Goal: Task Accomplishment & Management: Manage account settings

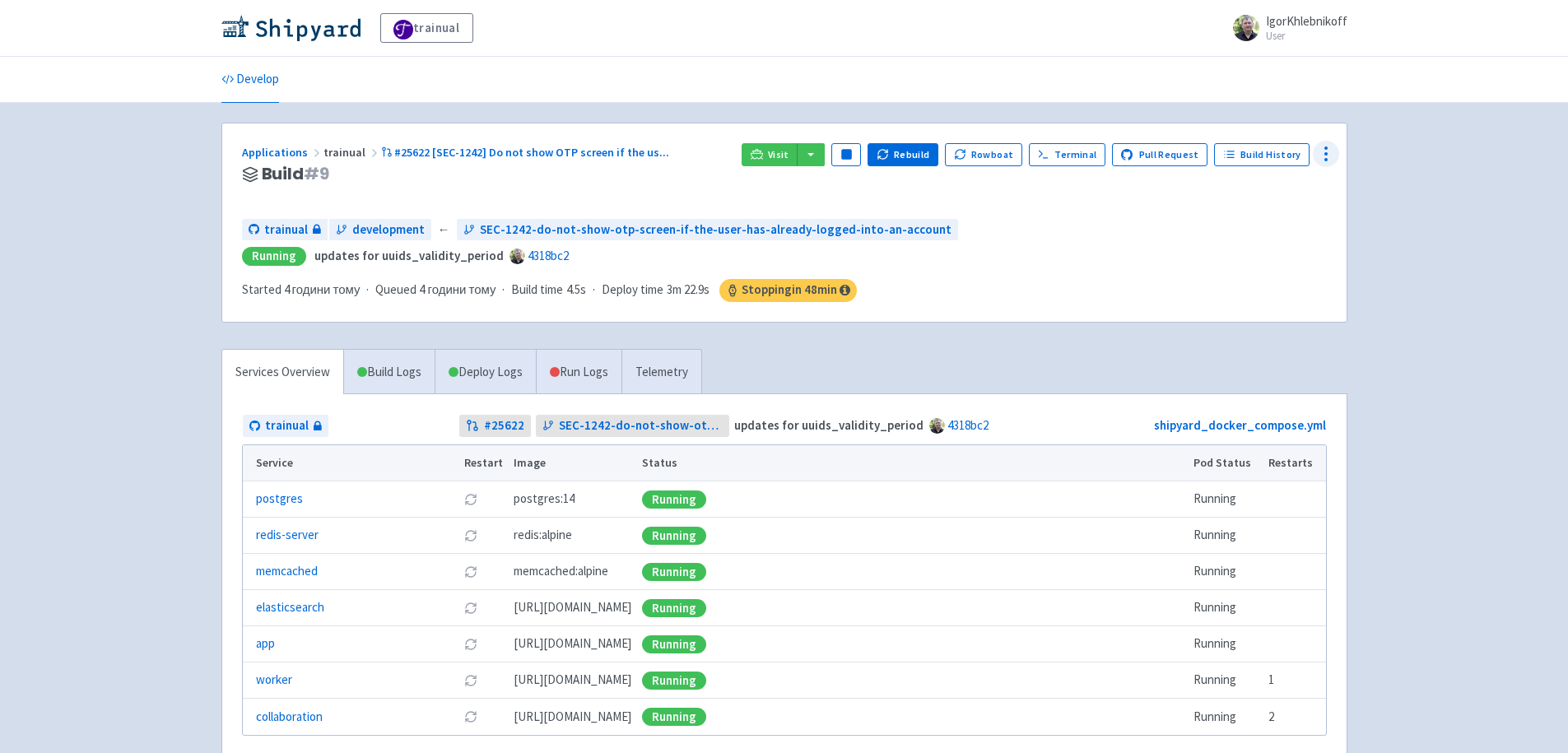
click at [1326, 156] on icon at bounding box center [1326, 154] width 20 height 20
click at [1234, 279] on span "Env Vars" at bounding box center [1232, 278] width 44 height 23
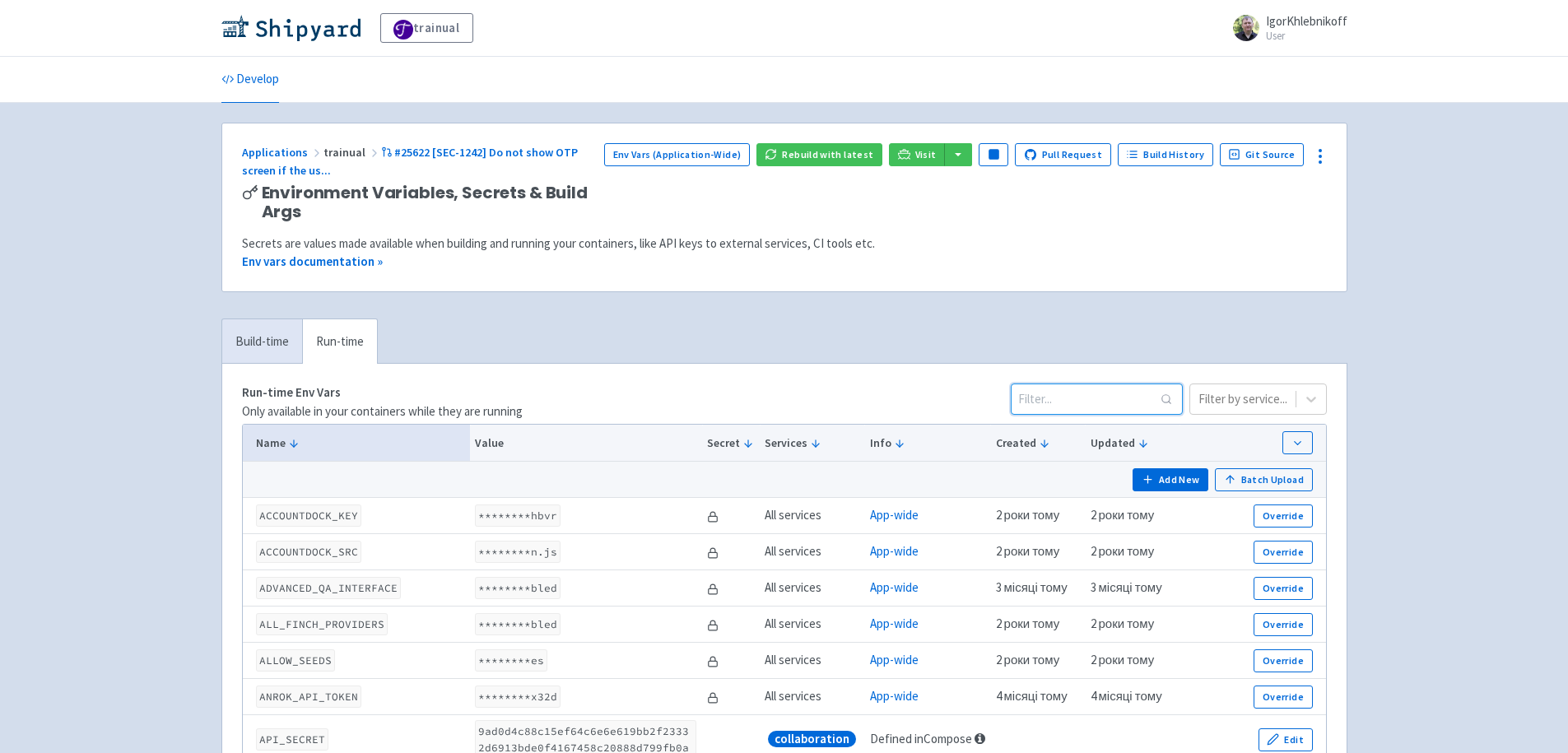
click at [1080, 405] on input at bounding box center [1096, 399] width 172 height 31
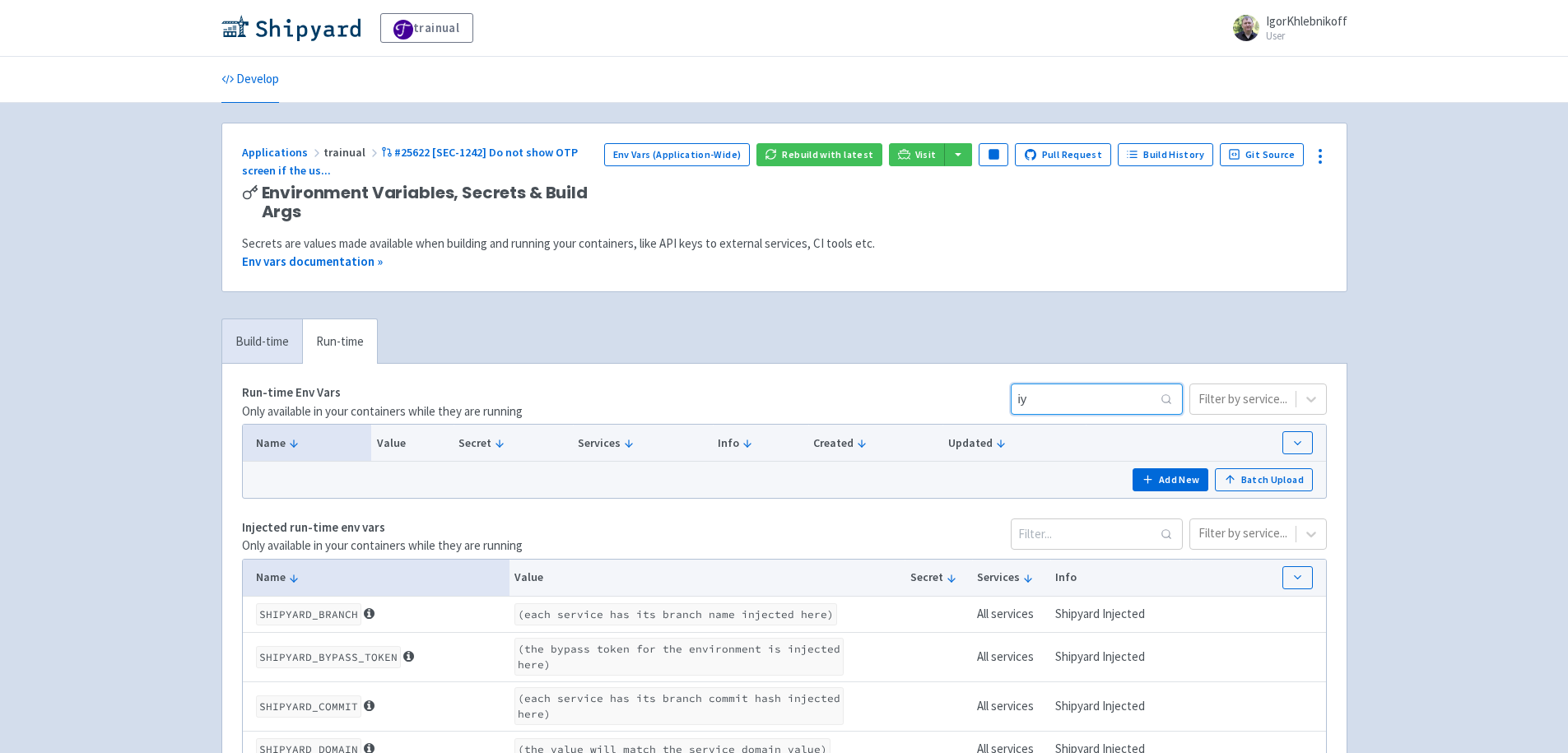
type input "і"
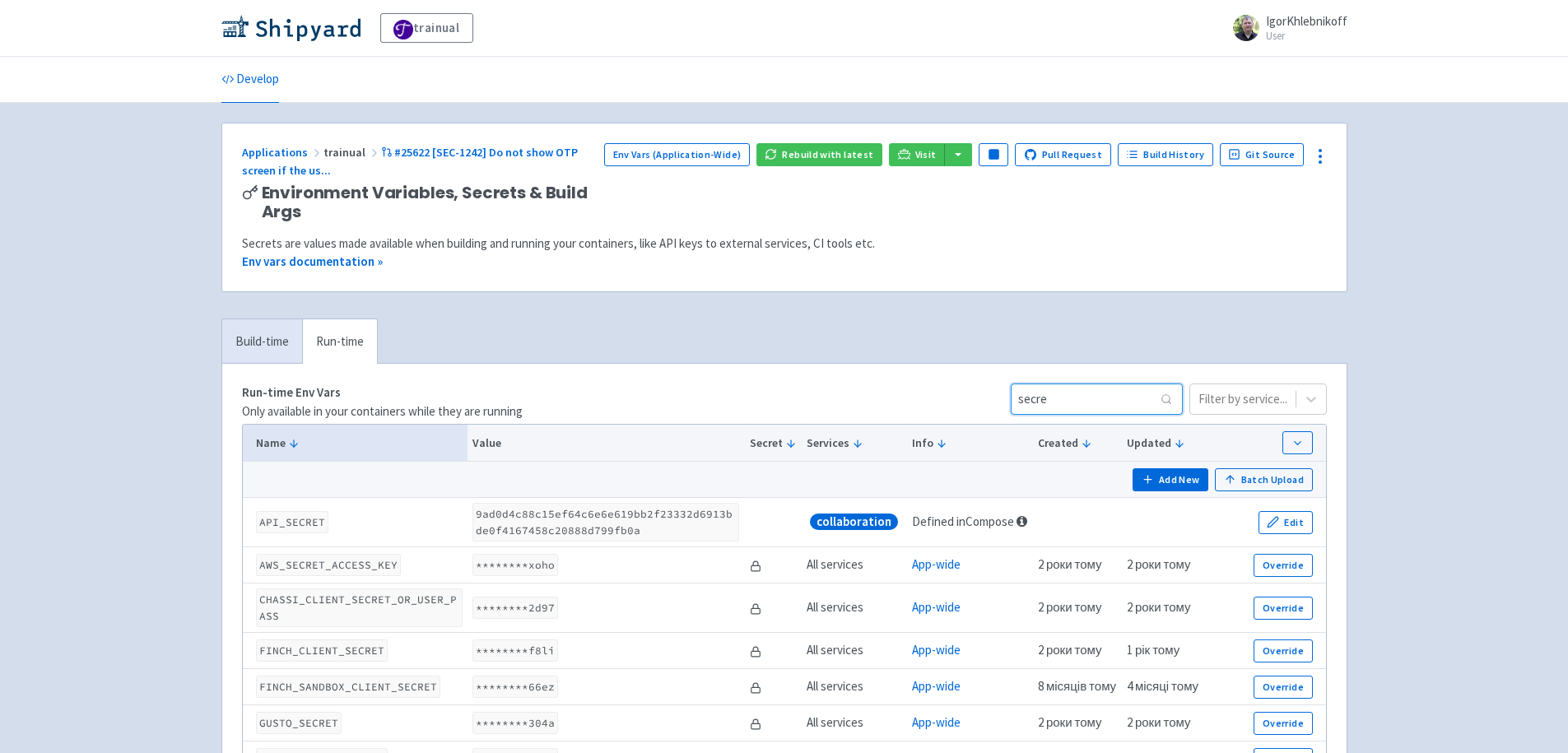
drag, startPoint x: 1077, startPoint y: 399, endPoint x: 985, endPoint y: 401, distance: 92.0
click at [985, 401] on div "Run-time Env Vars Only available in your containers while they are running secr…" at bounding box center [784, 402] width 1085 height 37
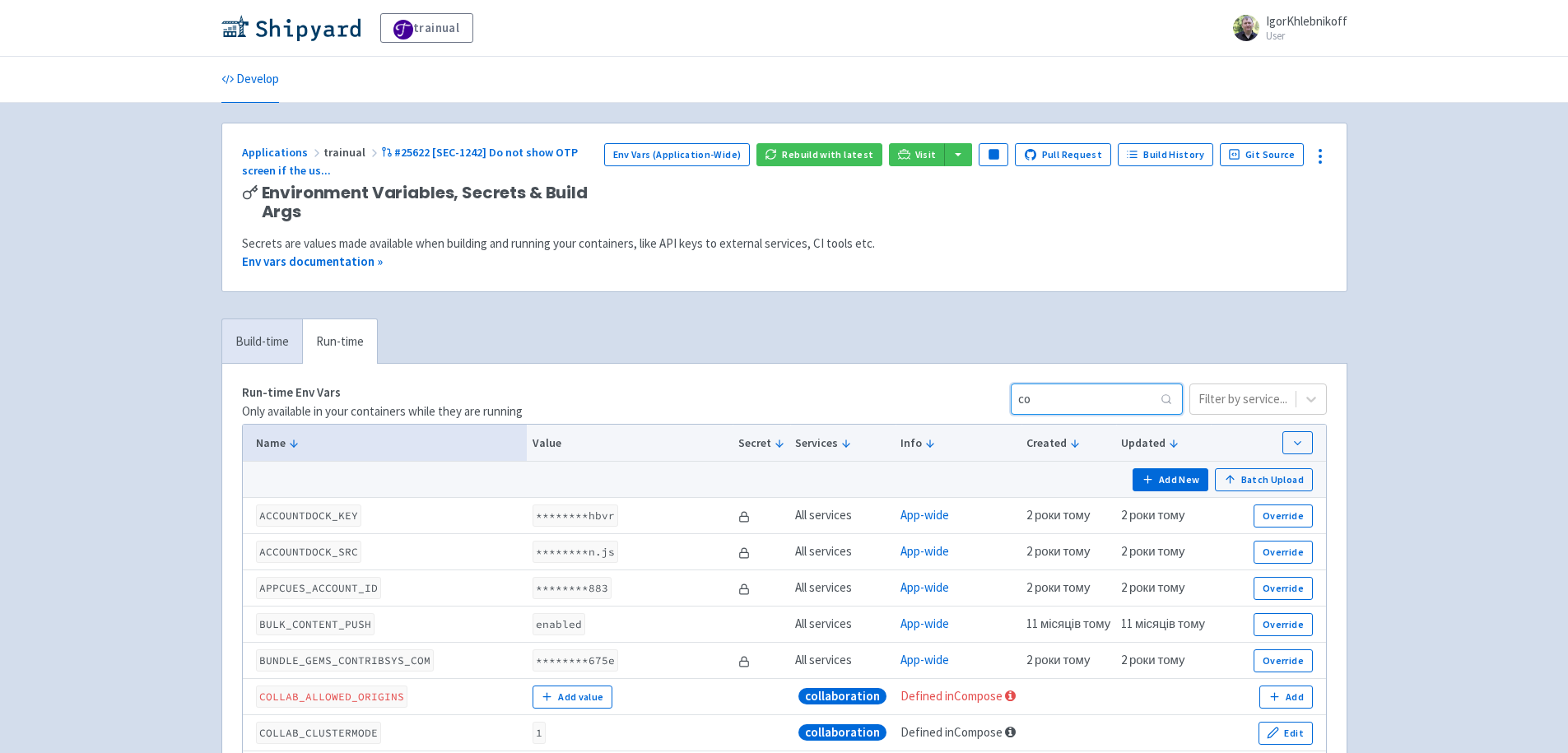
type input "c"
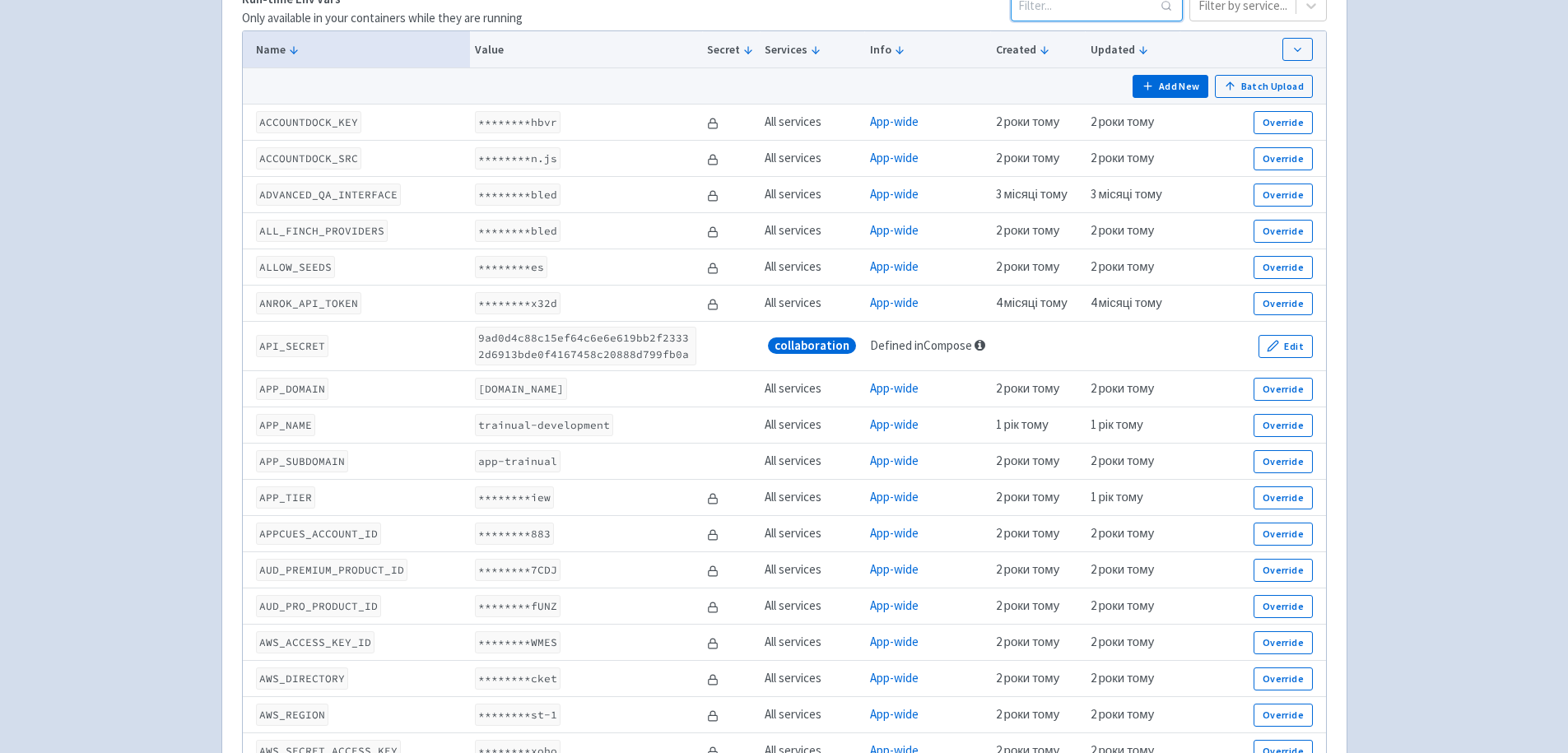
scroll to position [395, 0]
click at [1026, 7] on input at bounding box center [1096, 4] width 172 height 31
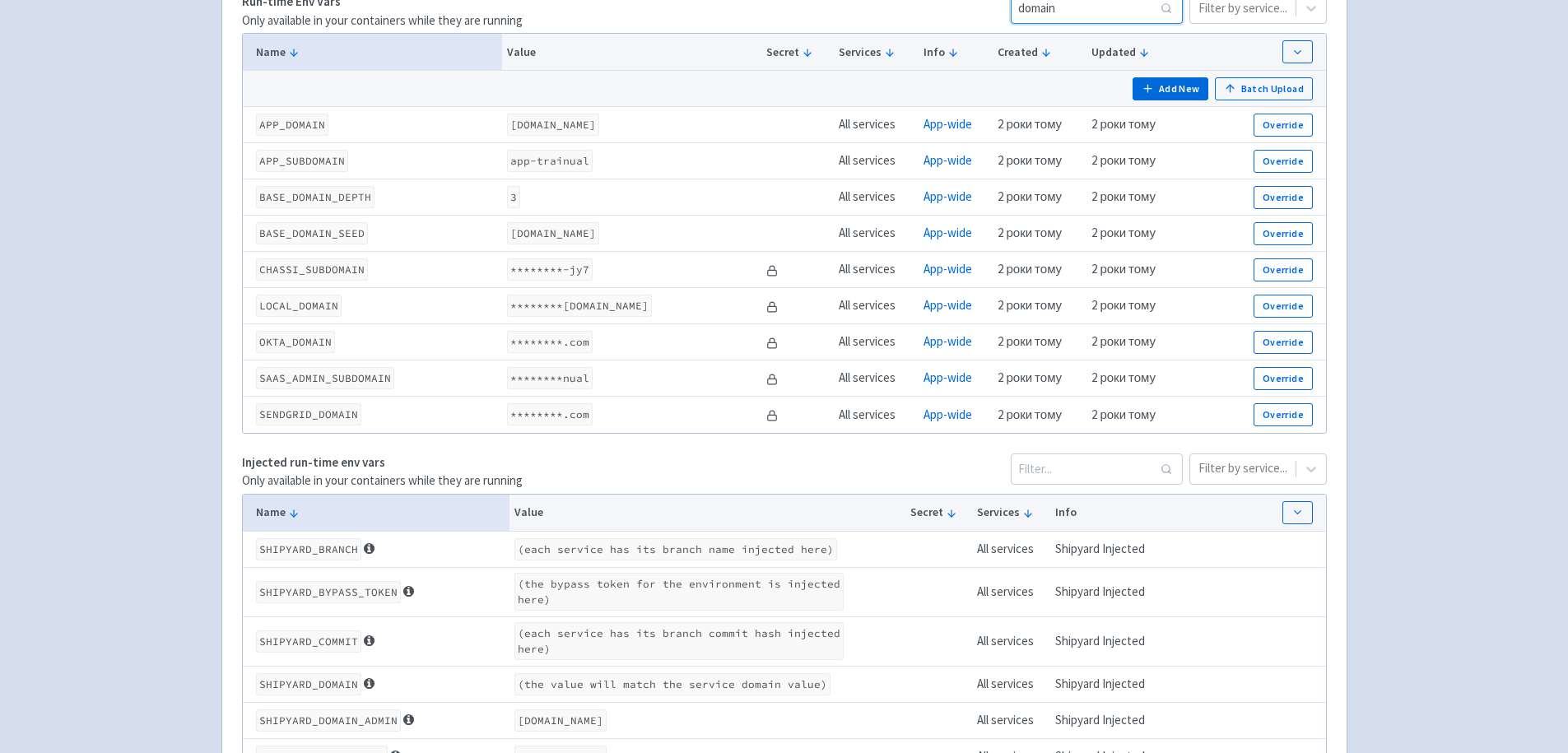
click at [1039, 12] on input "domain" at bounding box center [1096, 8] width 172 height 31
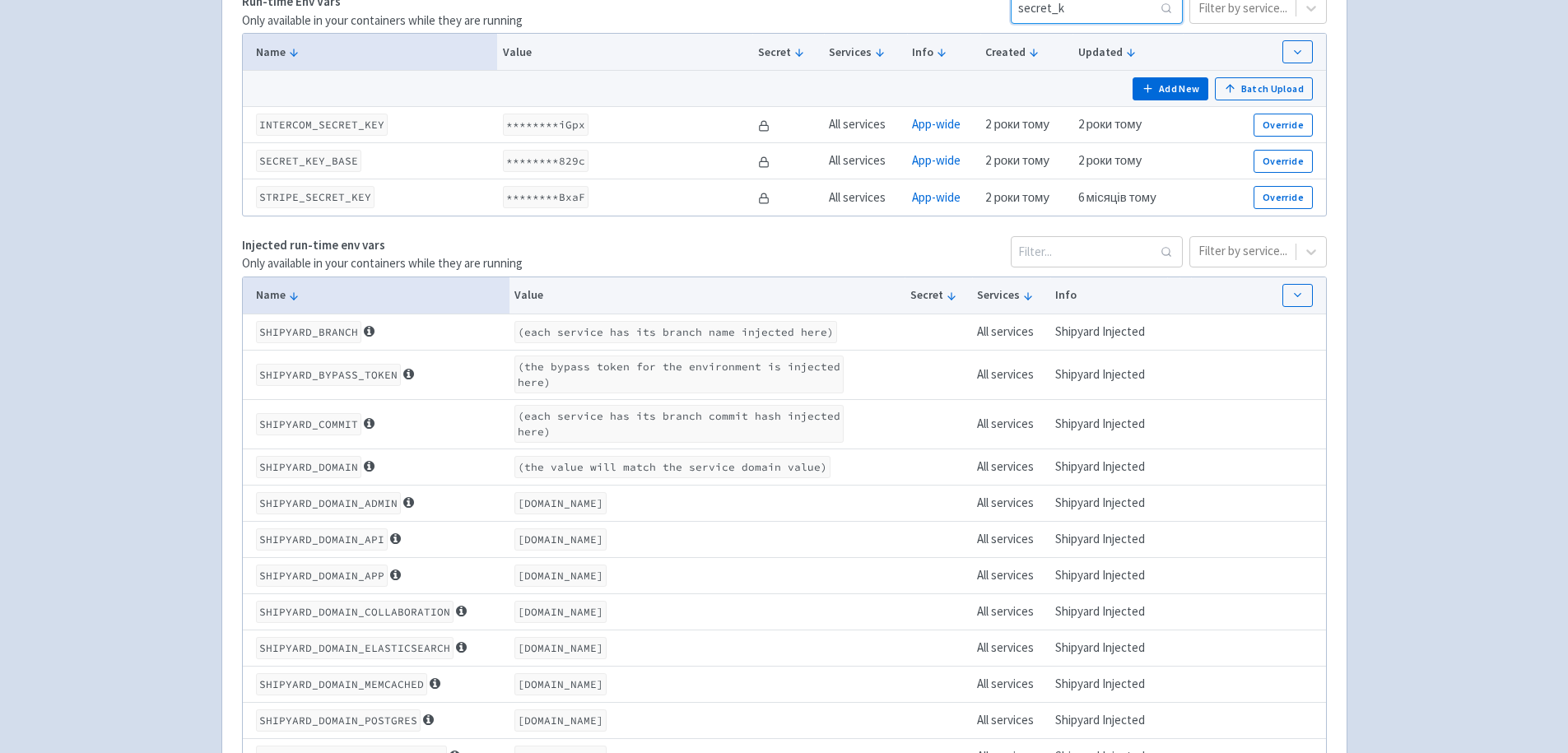
type input "secret_k"
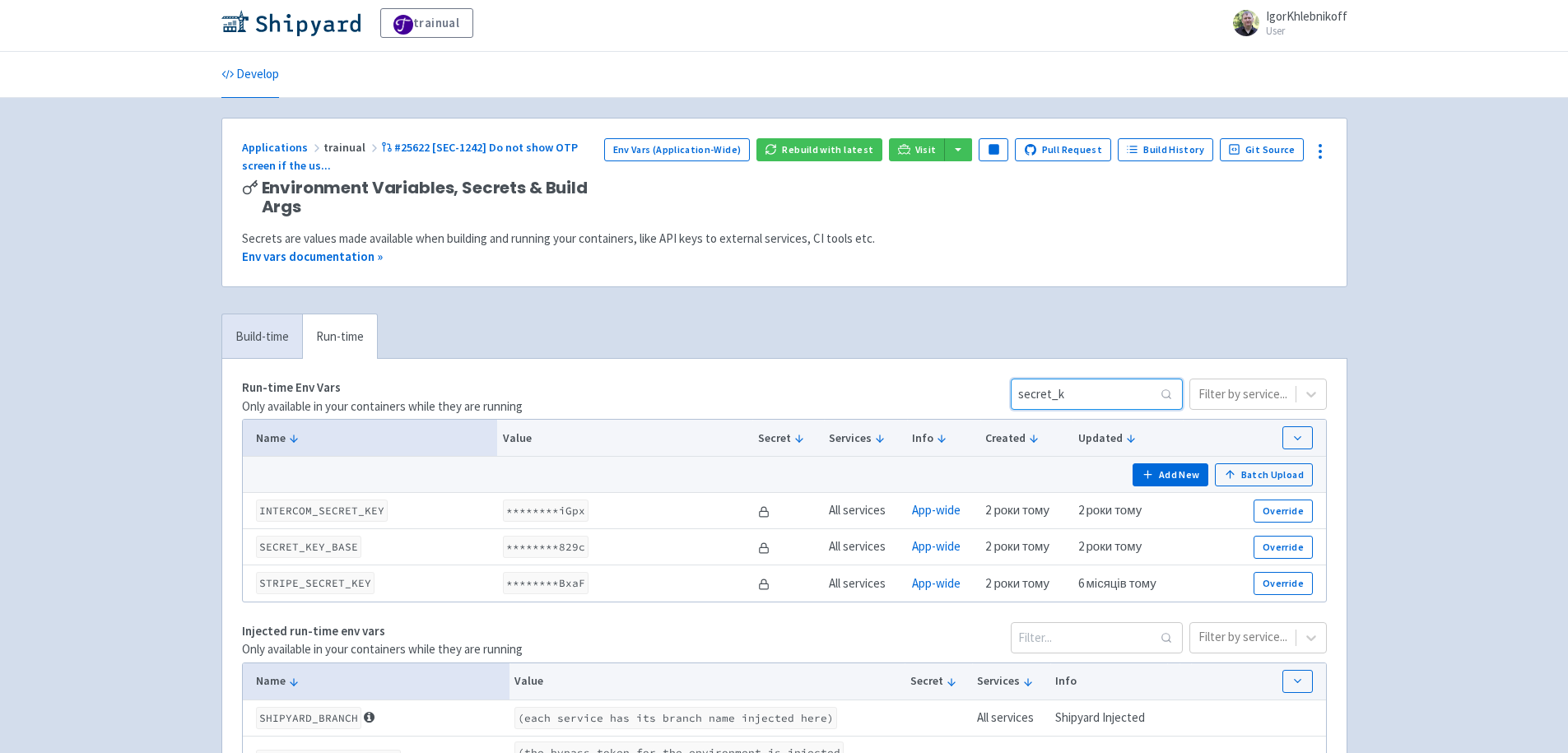
scroll to position [0, 0]
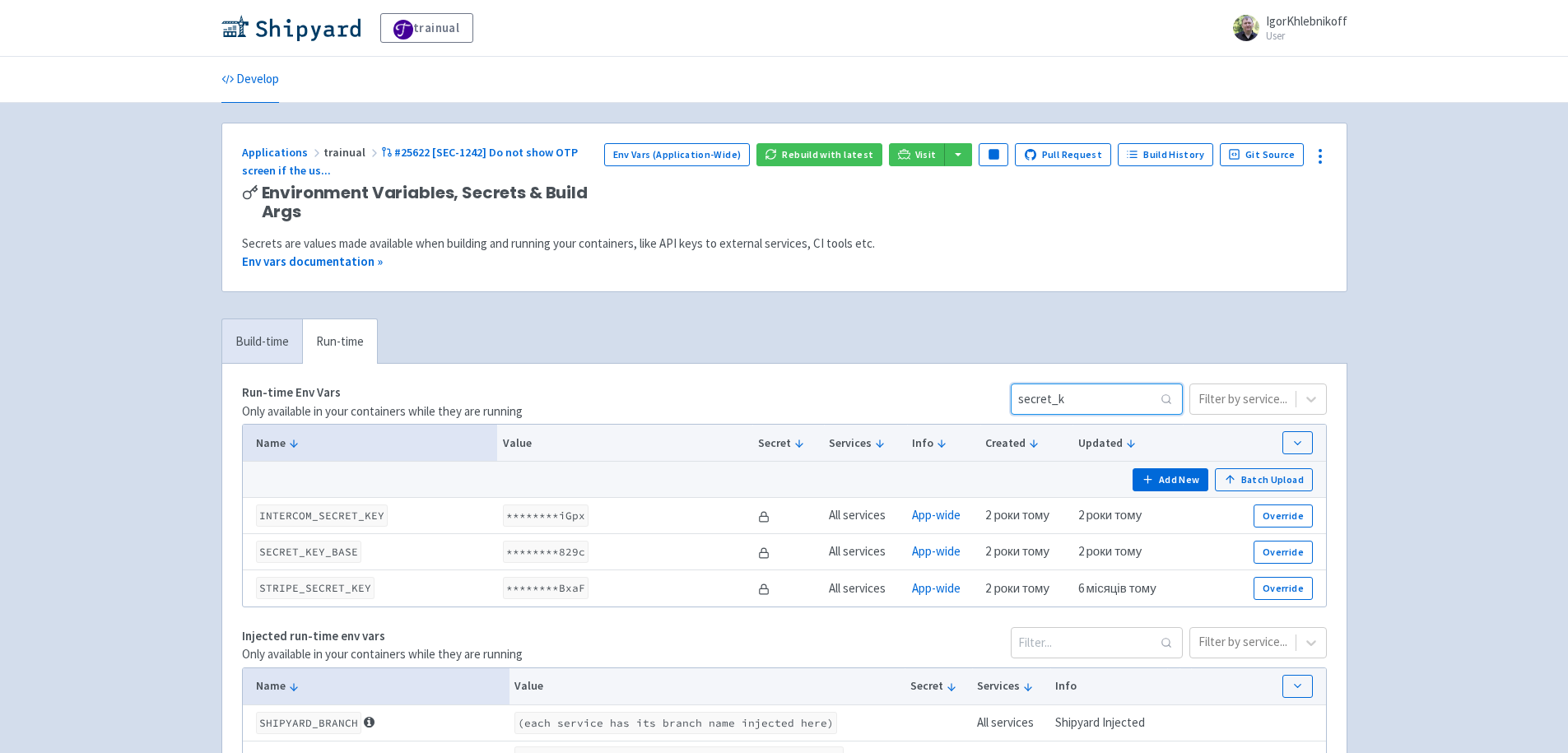
drag, startPoint x: 1076, startPoint y: 401, endPoint x: 926, endPoint y: 387, distance: 150.7
click at [926, 387] on div "Run-time Env Vars Only available in your containers while they are running secr…" at bounding box center [784, 402] width 1085 height 37
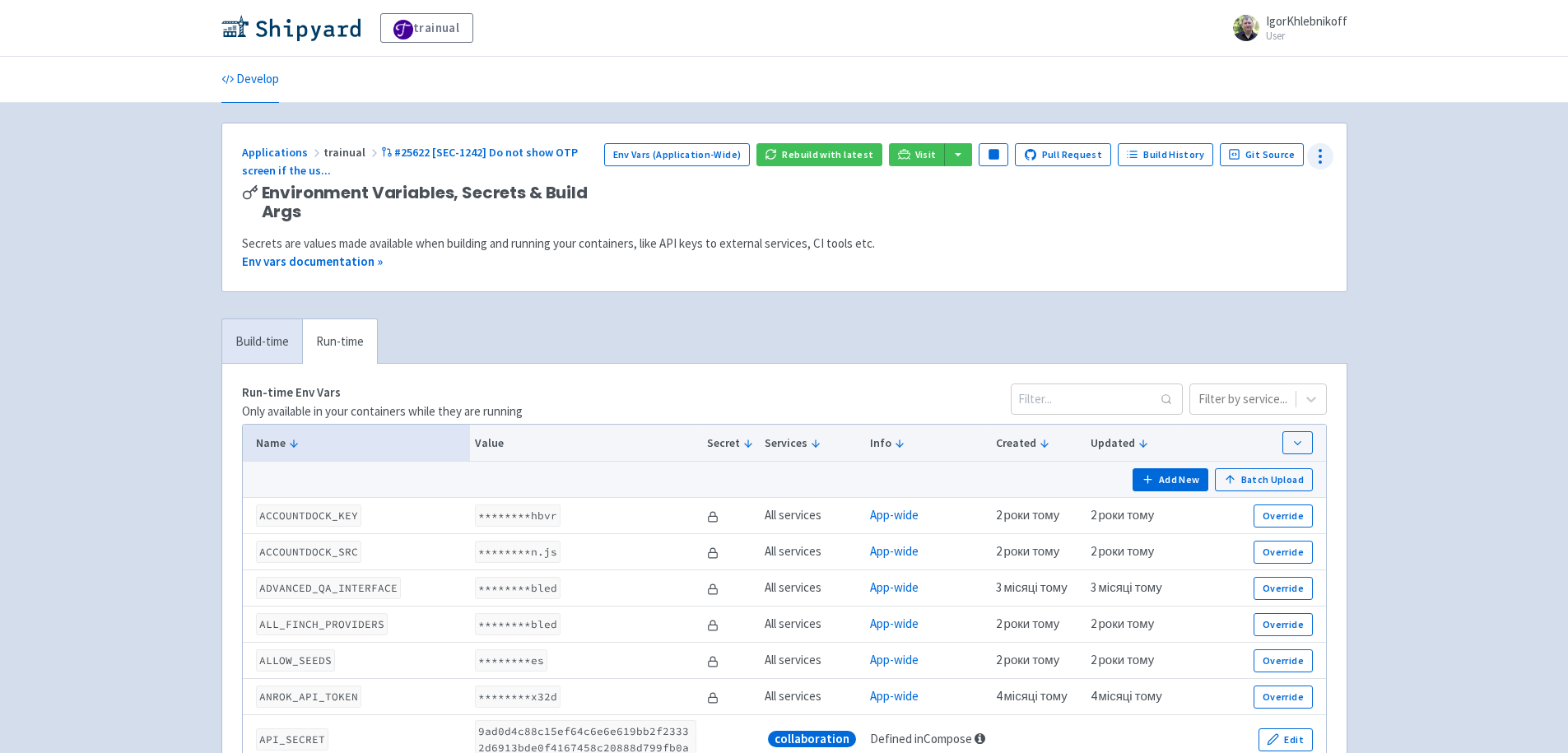
click at [1315, 157] on icon at bounding box center [1320, 157] width 20 height 20
click at [1240, 188] on span "Terminal" at bounding box center [1226, 192] width 44 height 23
click at [1071, 391] on input at bounding box center [1096, 399] width 172 height 31
paste input "ENCRYPT"
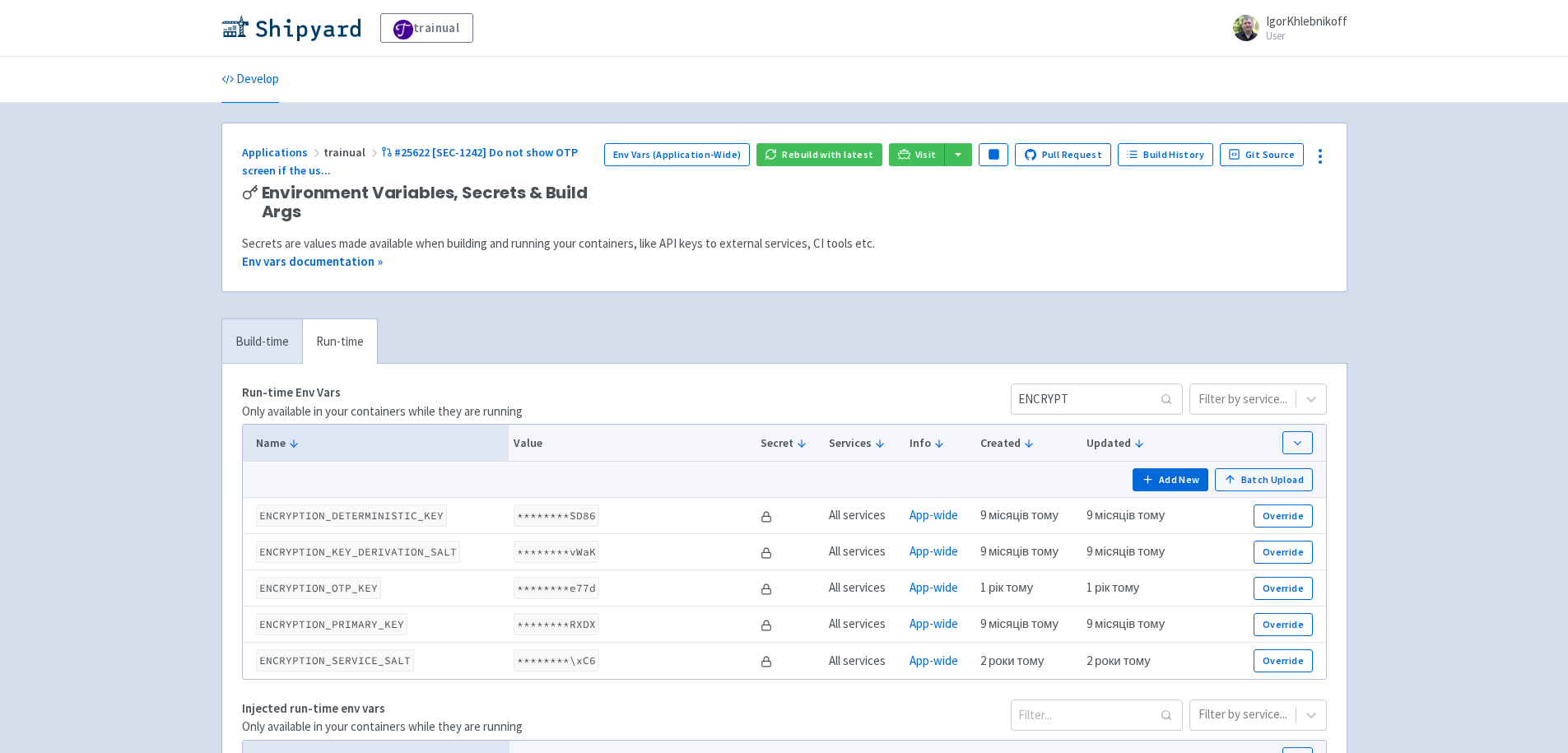
click at [351, 626] on code "ENCRYPTION_PRIMARY_KEY" at bounding box center [332, 624] width 151 height 22
copy code "ENCRYPTION_PRIMARY_KEY"
click at [736, 397] on div "Run-time Env Vars Only available in your containers while they are running ENCR…" at bounding box center [784, 402] width 1085 height 37
click at [1046, 395] on input "ENCRYPT" at bounding box center [1096, 399] width 172 height 31
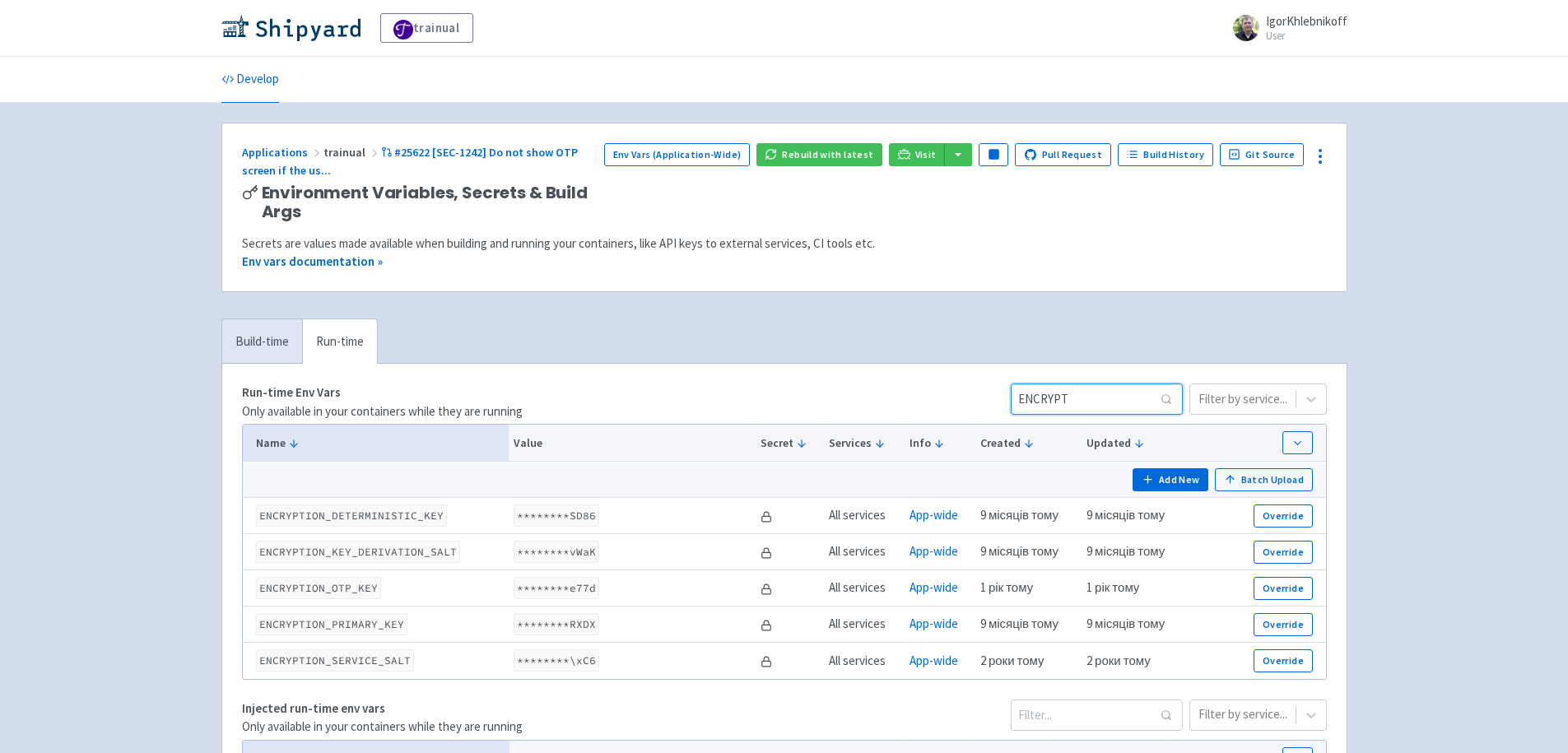
click at [1046, 395] on input "ENCRYPT" at bounding box center [1096, 399] width 172 height 31
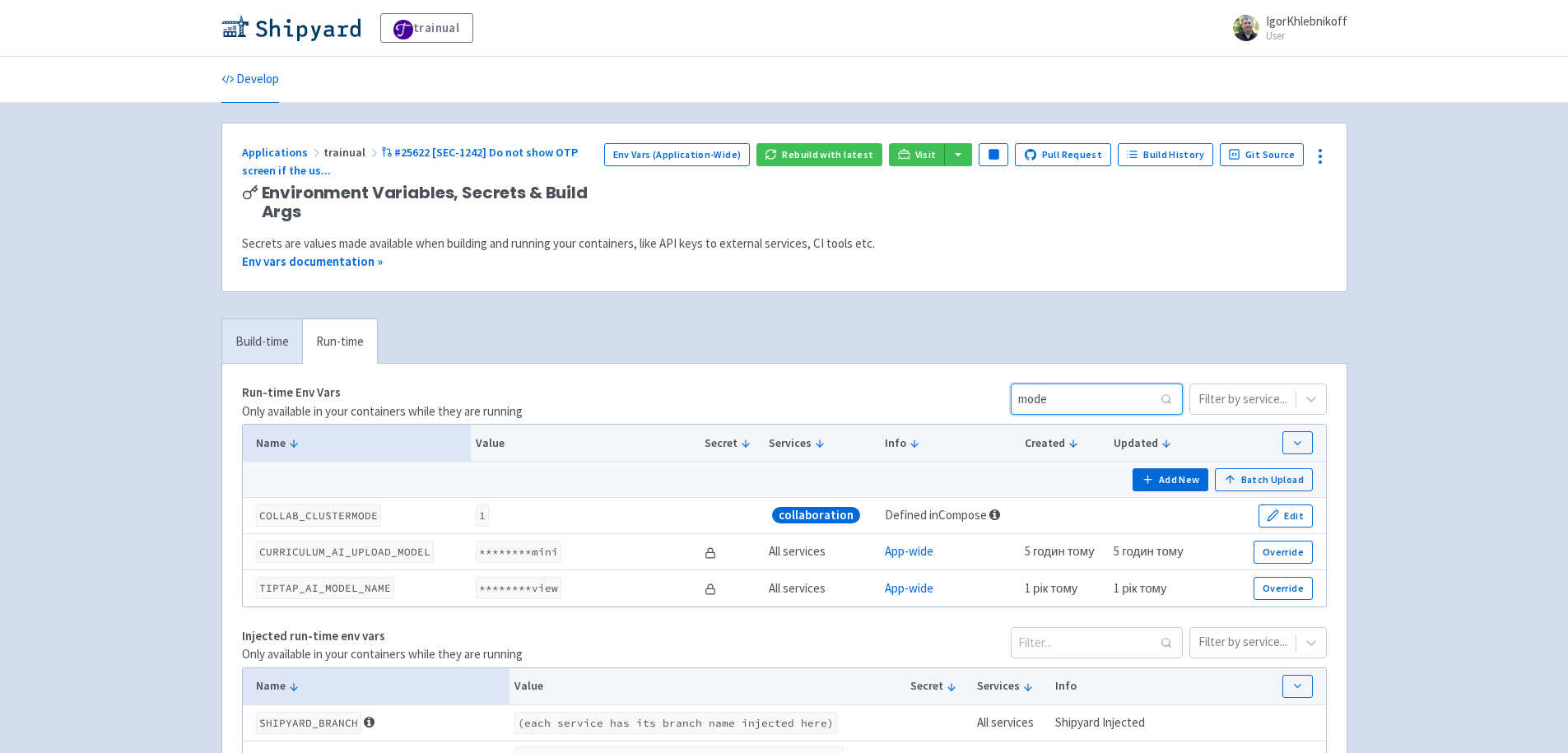
drag, startPoint x: 1069, startPoint y: 406, endPoint x: 1008, endPoint y: 396, distance: 61.8
click at [1008, 396] on div "Run-time Env Vars Only available in your containers while they are running mode…" at bounding box center [784, 402] width 1085 height 37
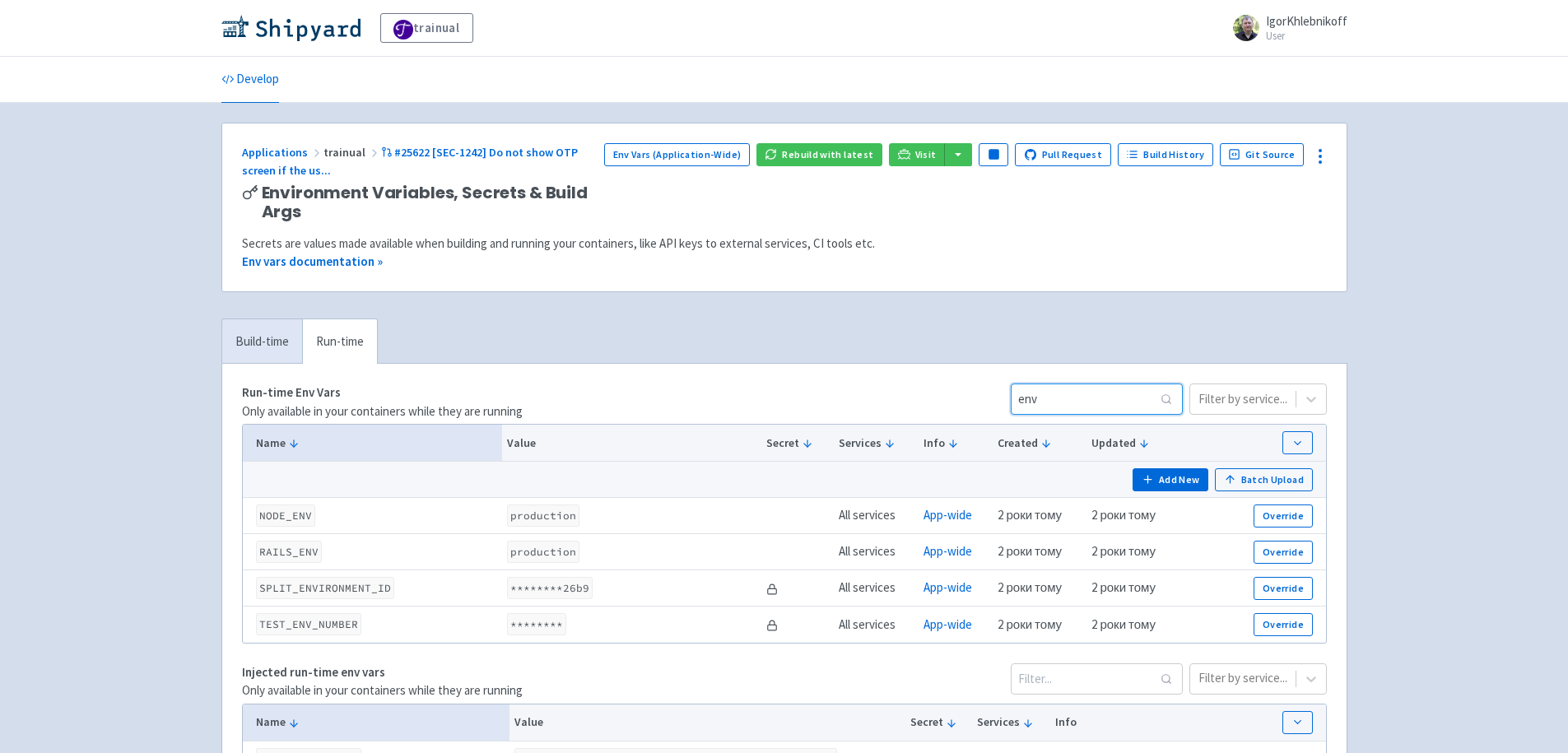
type input "env"
click at [1324, 154] on icon at bounding box center [1320, 157] width 20 height 20
click at [1235, 222] on span "Configure" at bounding box center [1230, 222] width 52 height 23
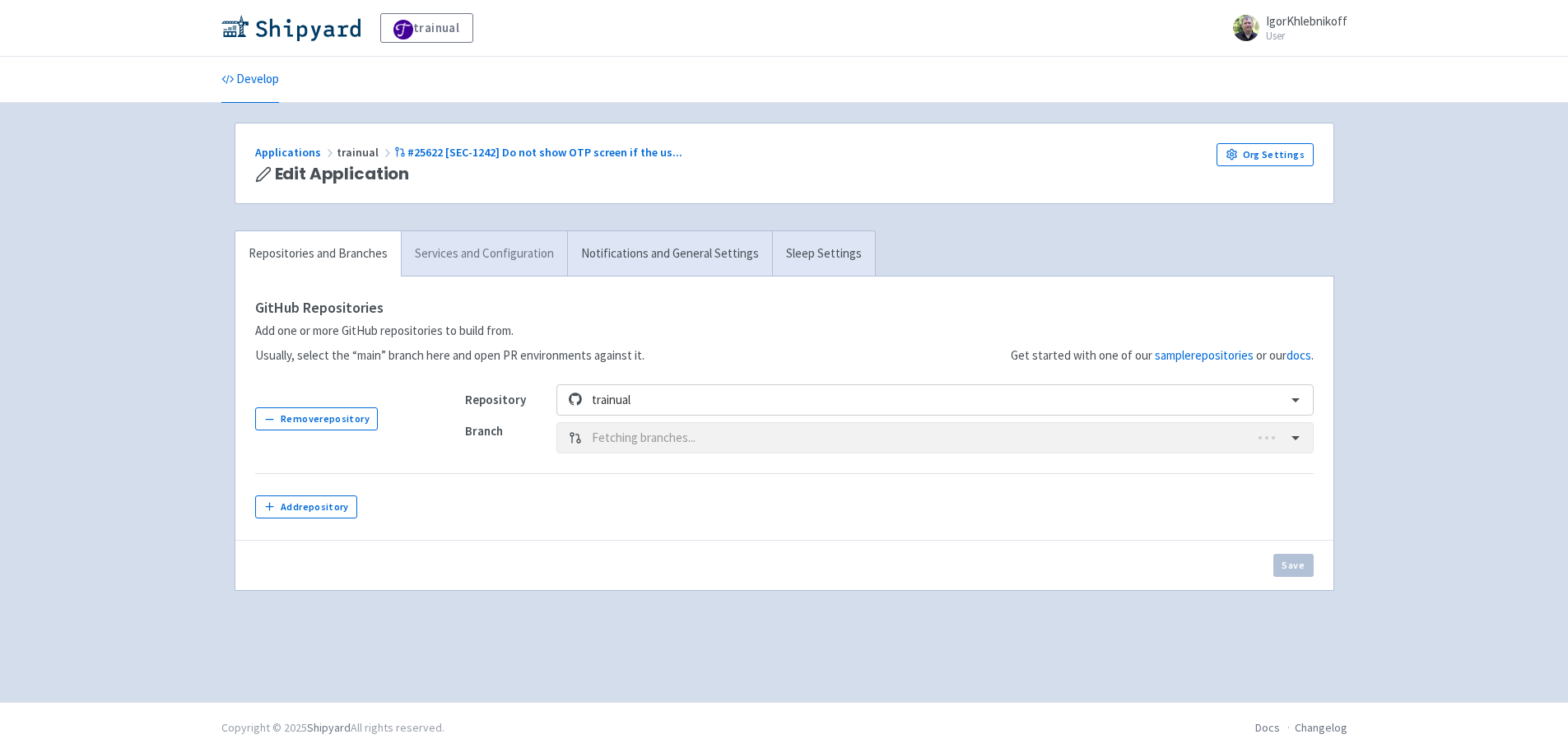
click at [478, 260] on link "Services and Configuration" at bounding box center [484, 254] width 166 height 46
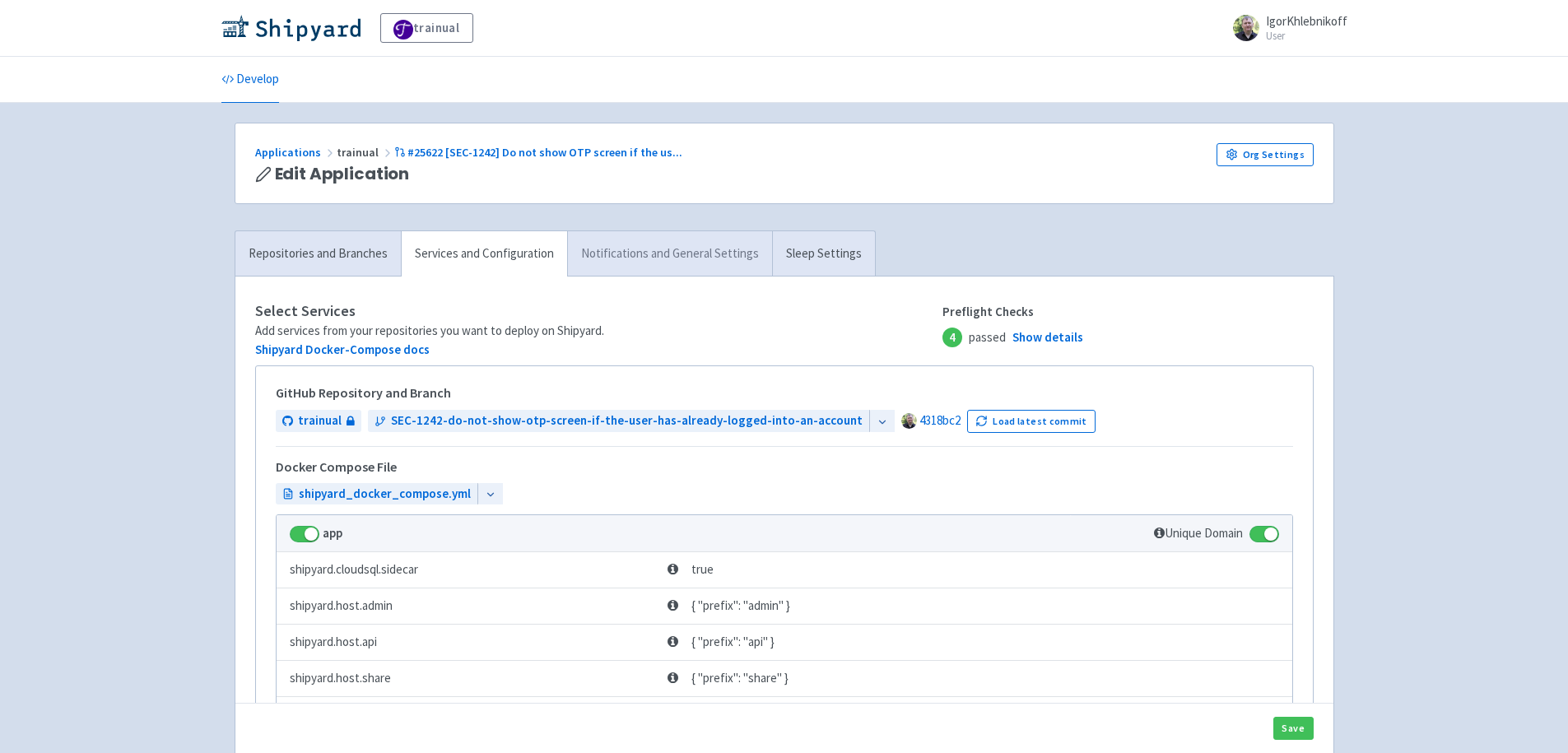
click at [717, 254] on link "Notifications and General Settings" at bounding box center [669, 254] width 205 height 46
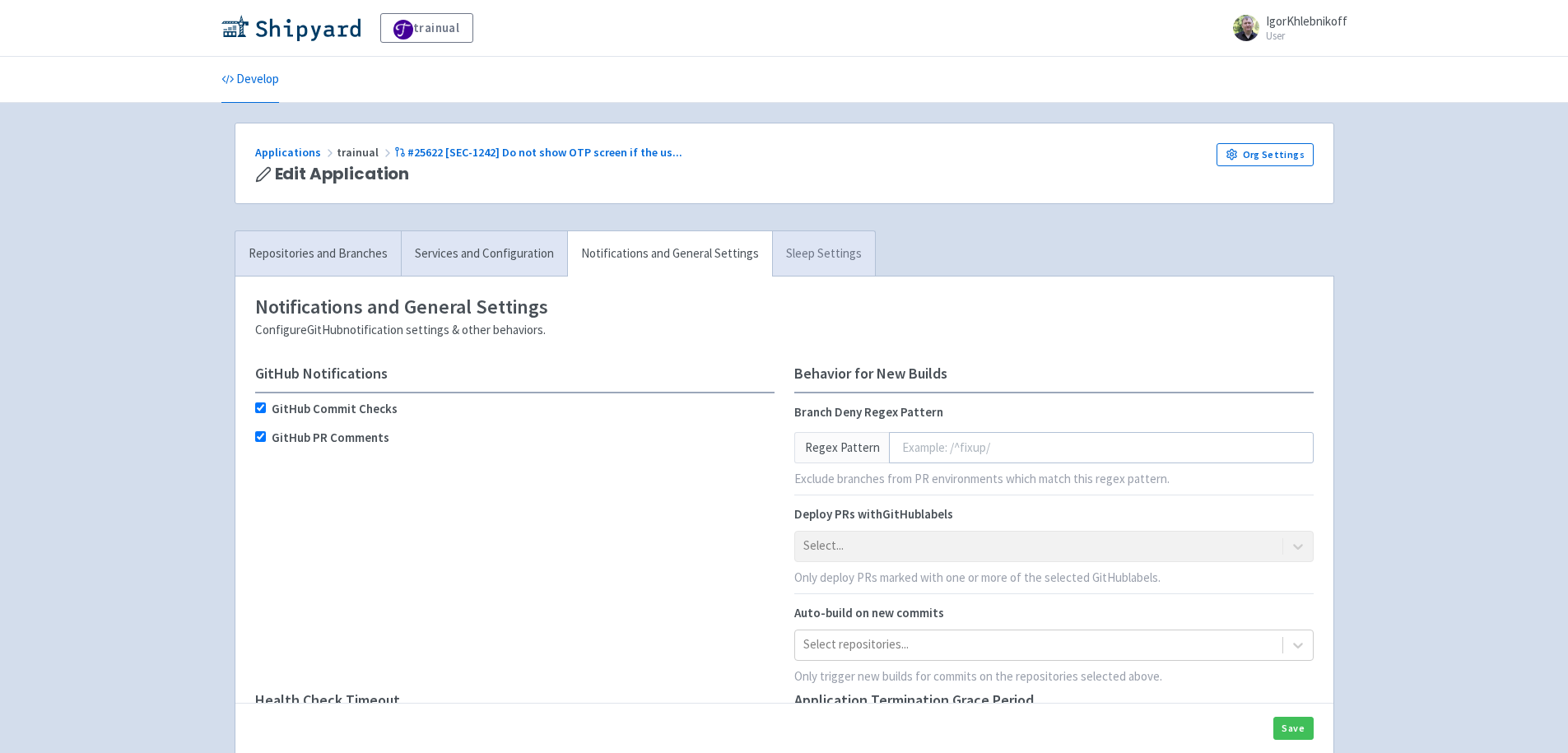
click at [791, 249] on link "Sleep Settings" at bounding box center [823, 254] width 103 height 46
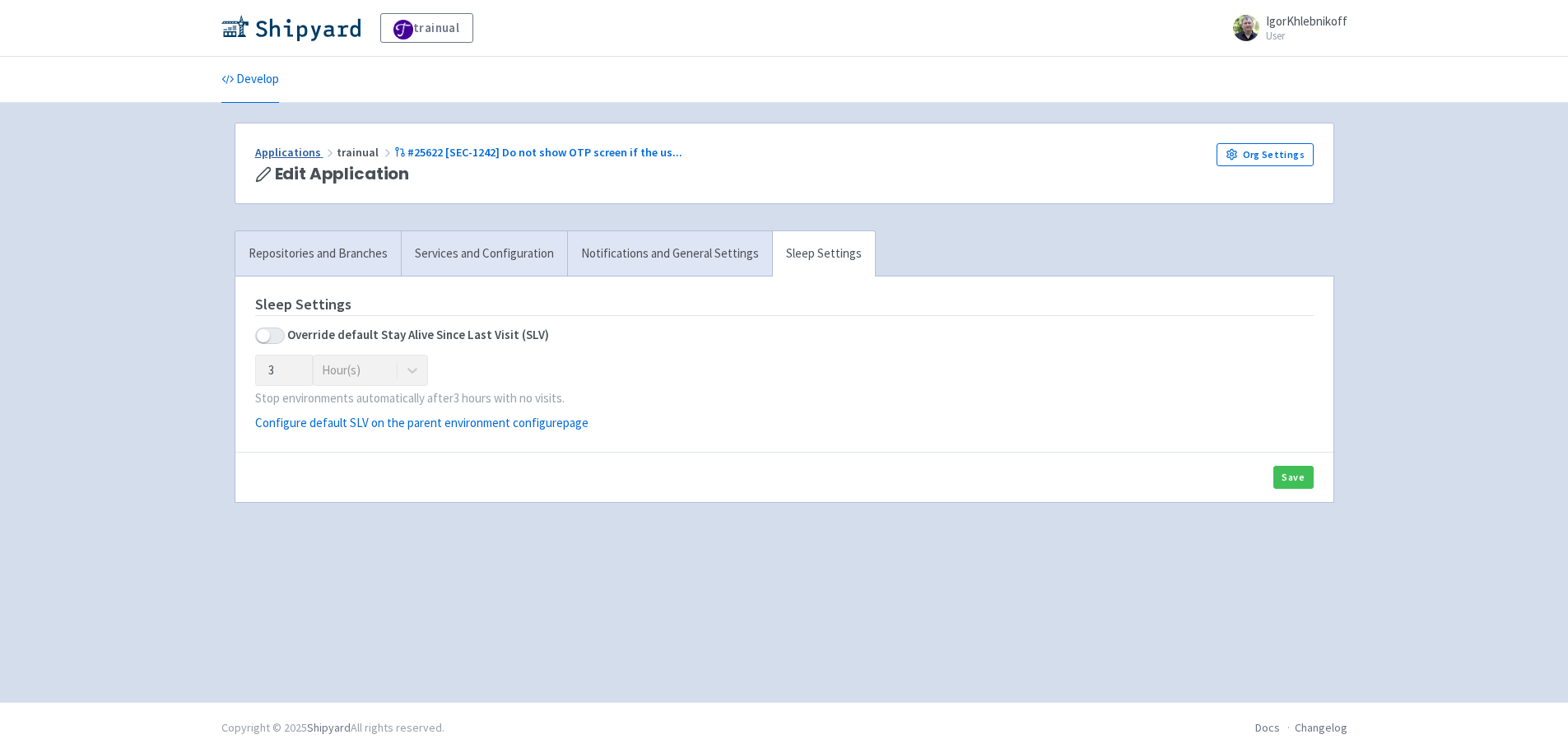
click at [293, 157] on link "Applications" at bounding box center [295, 152] width 81 height 15
